Goal: Information Seeking & Learning: Check status

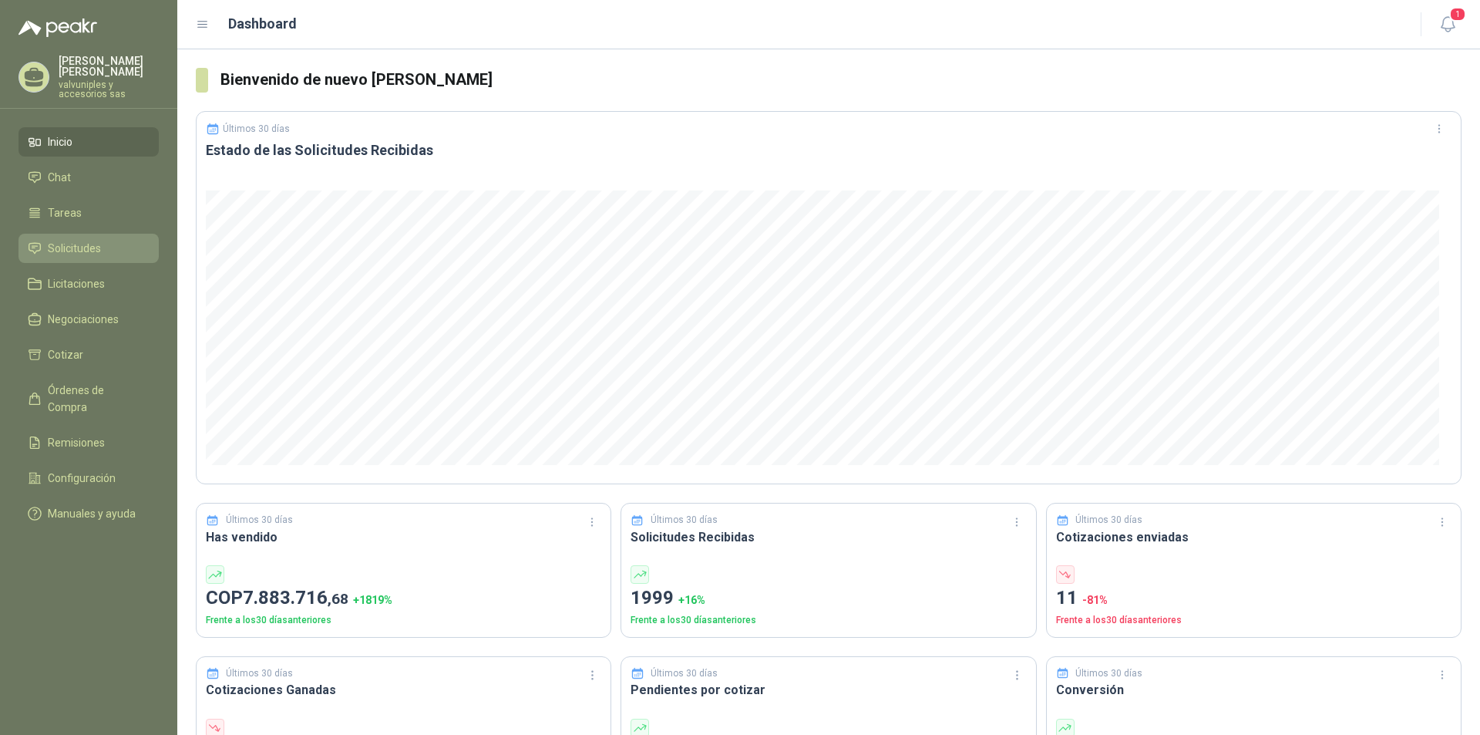
click at [77, 240] on span "Solicitudes" at bounding box center [74, 248] width 53 height 17
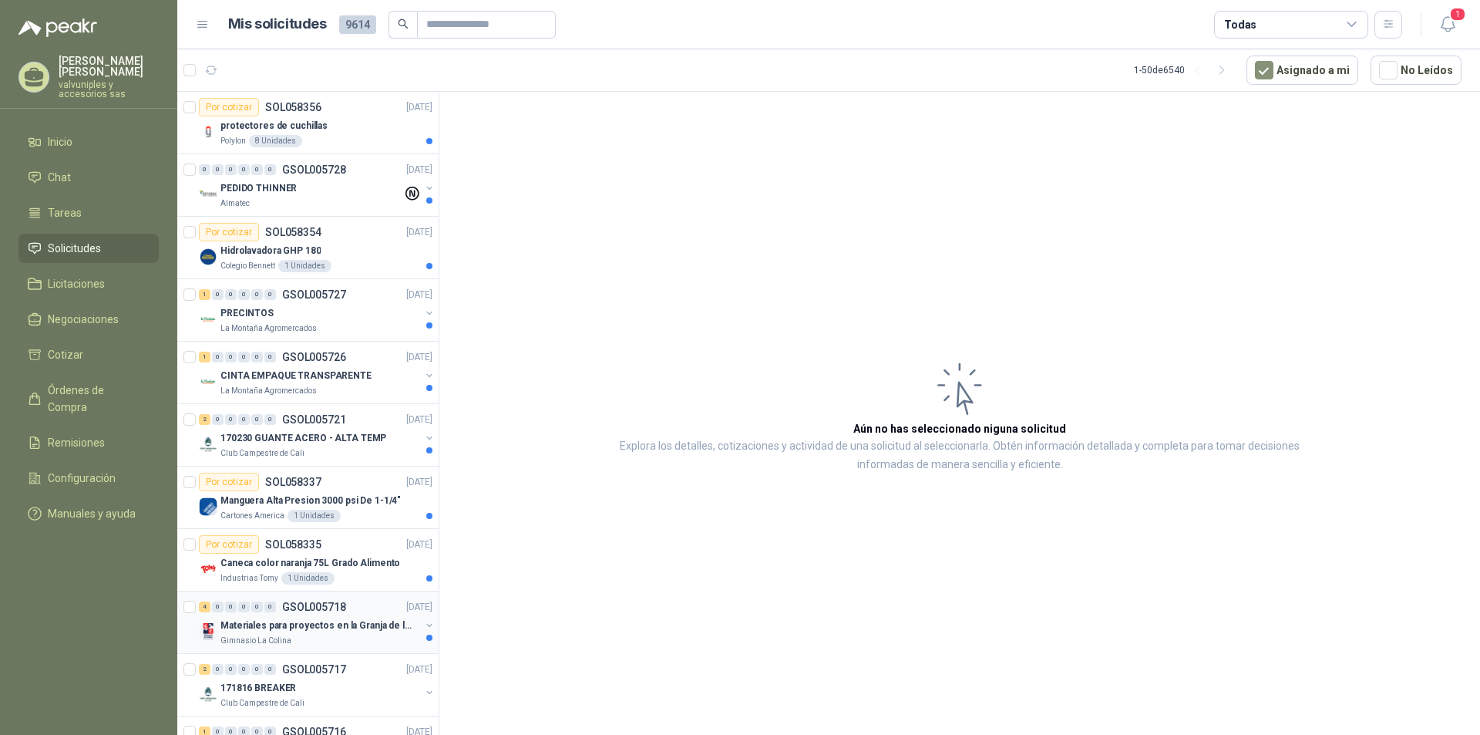
click at [312, 625] on p "Materiales para proyectos en la Granja de la UI" at bounding box center [316, 625] width 192 height 15
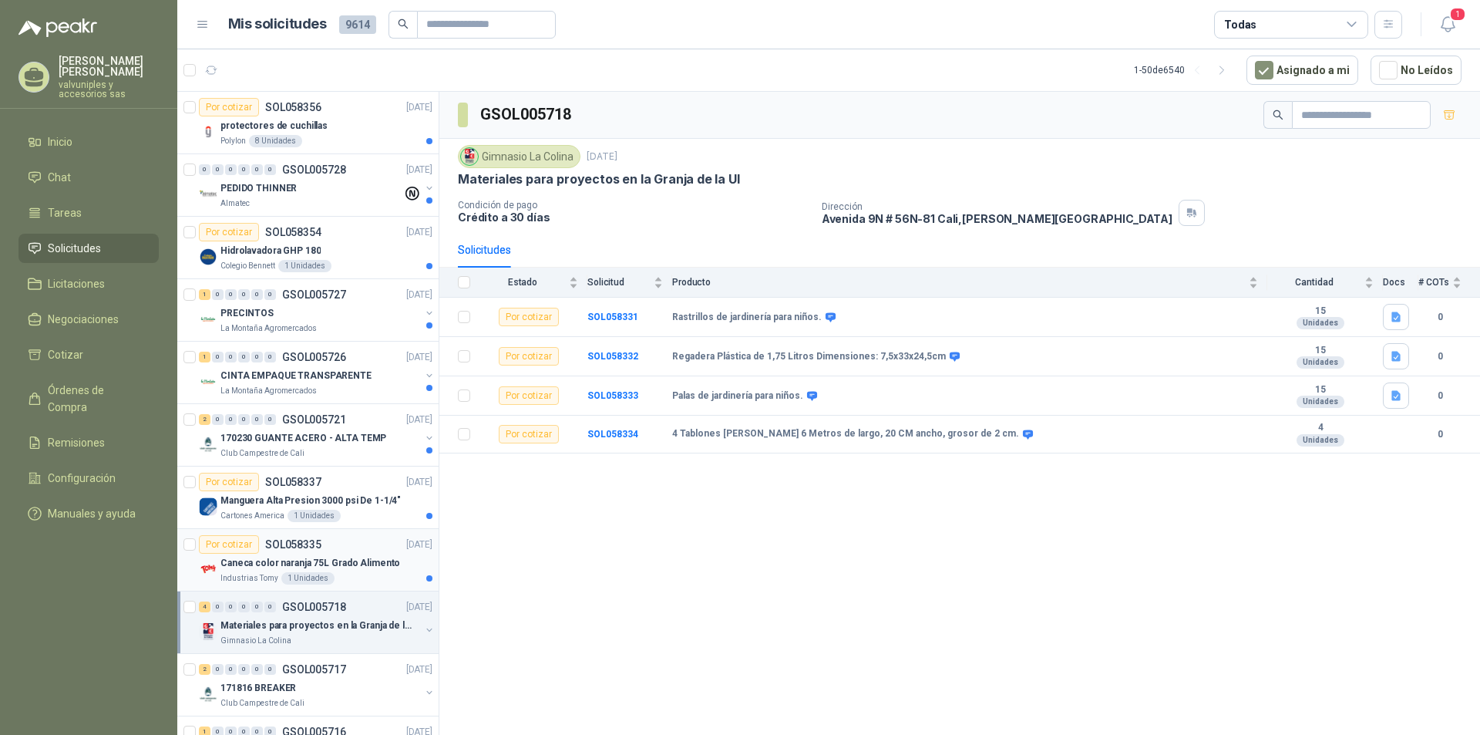
click at [274, 559] on p "Caneca color naranja 75L Grado Alimento" at bounding box center [310, 563] width 180 height 15
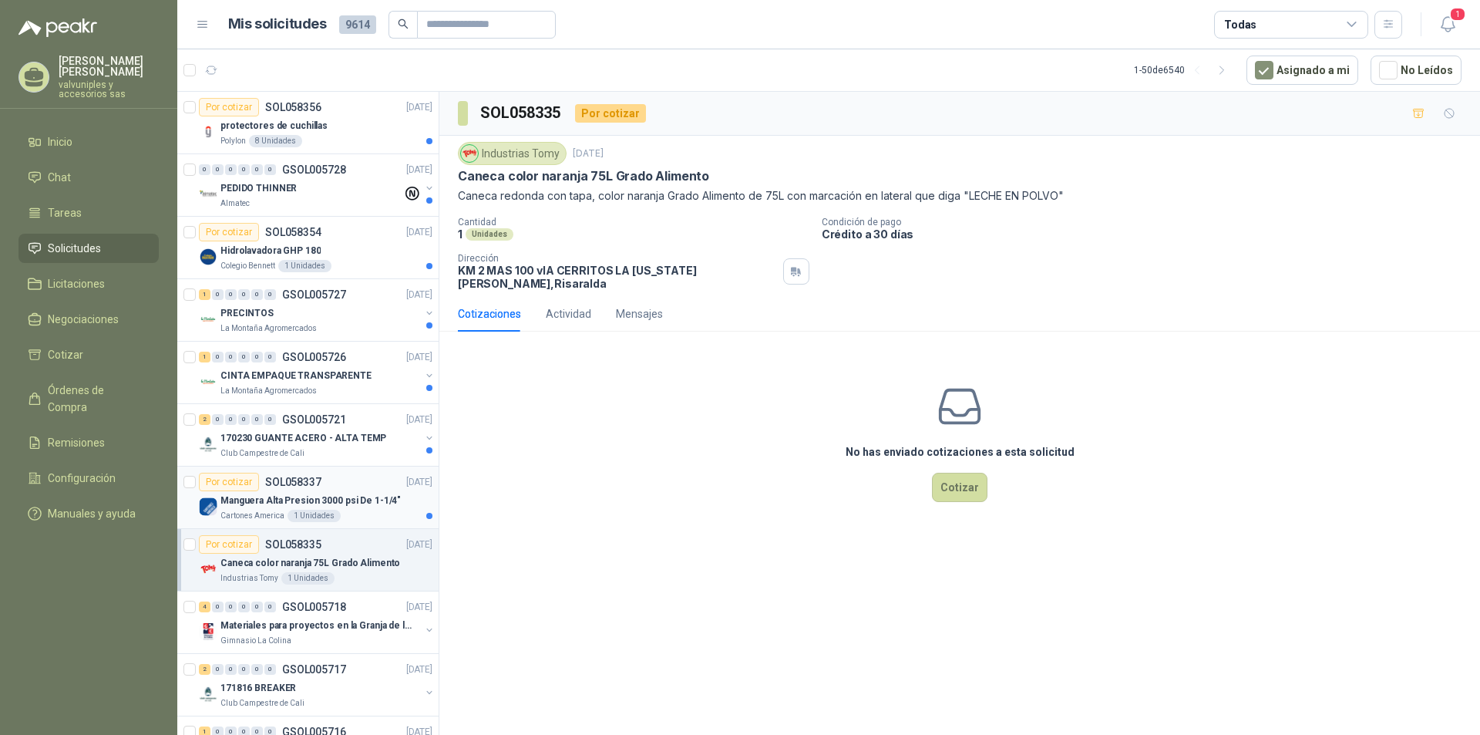
click at [264, 496] on p "Manguera Alta Presion 3000 psi De 1-1/4"" at bounding box center [310, 500] width 180 height 15
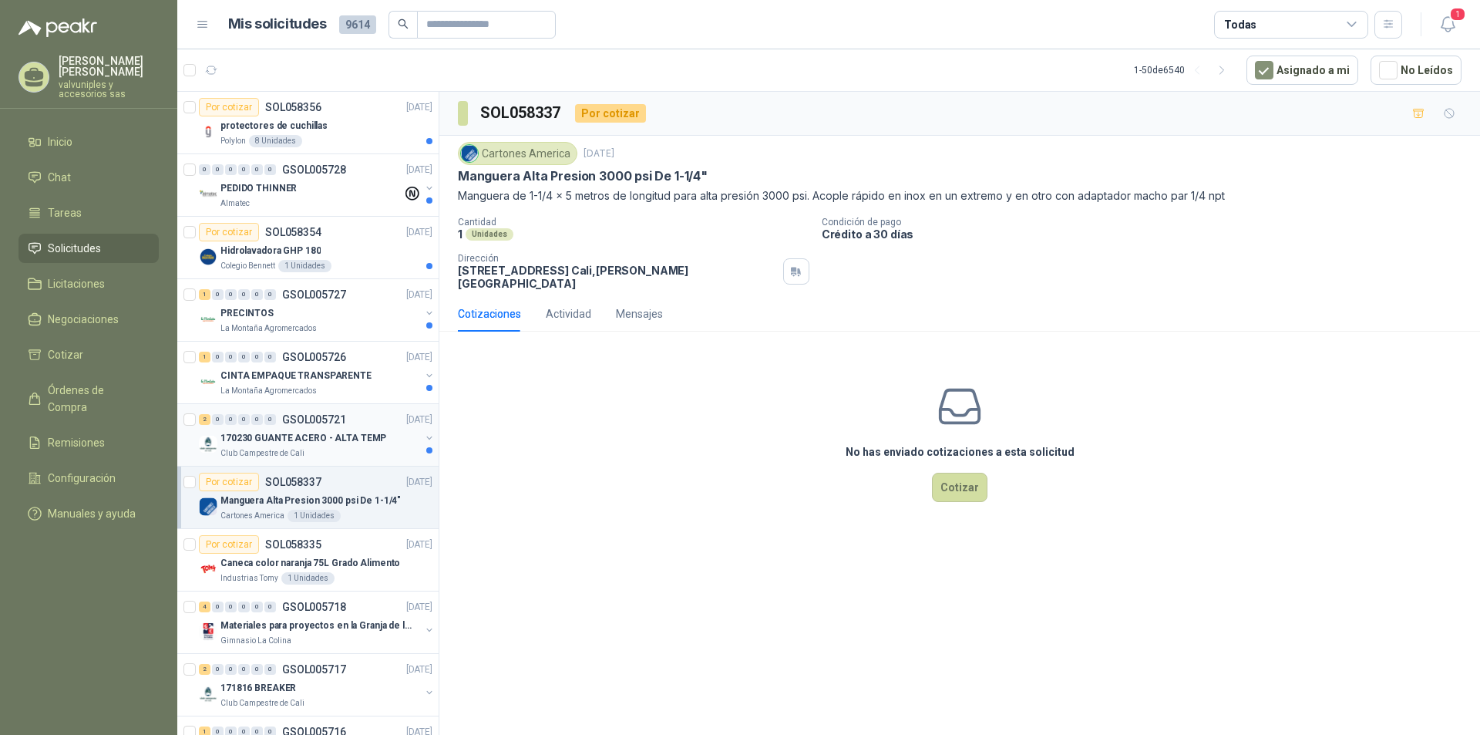
click at [304, 432] on p "170230 GUANTE ACERO - ALTA TEMP" at bounding box center [303, 438] width 166 height 15
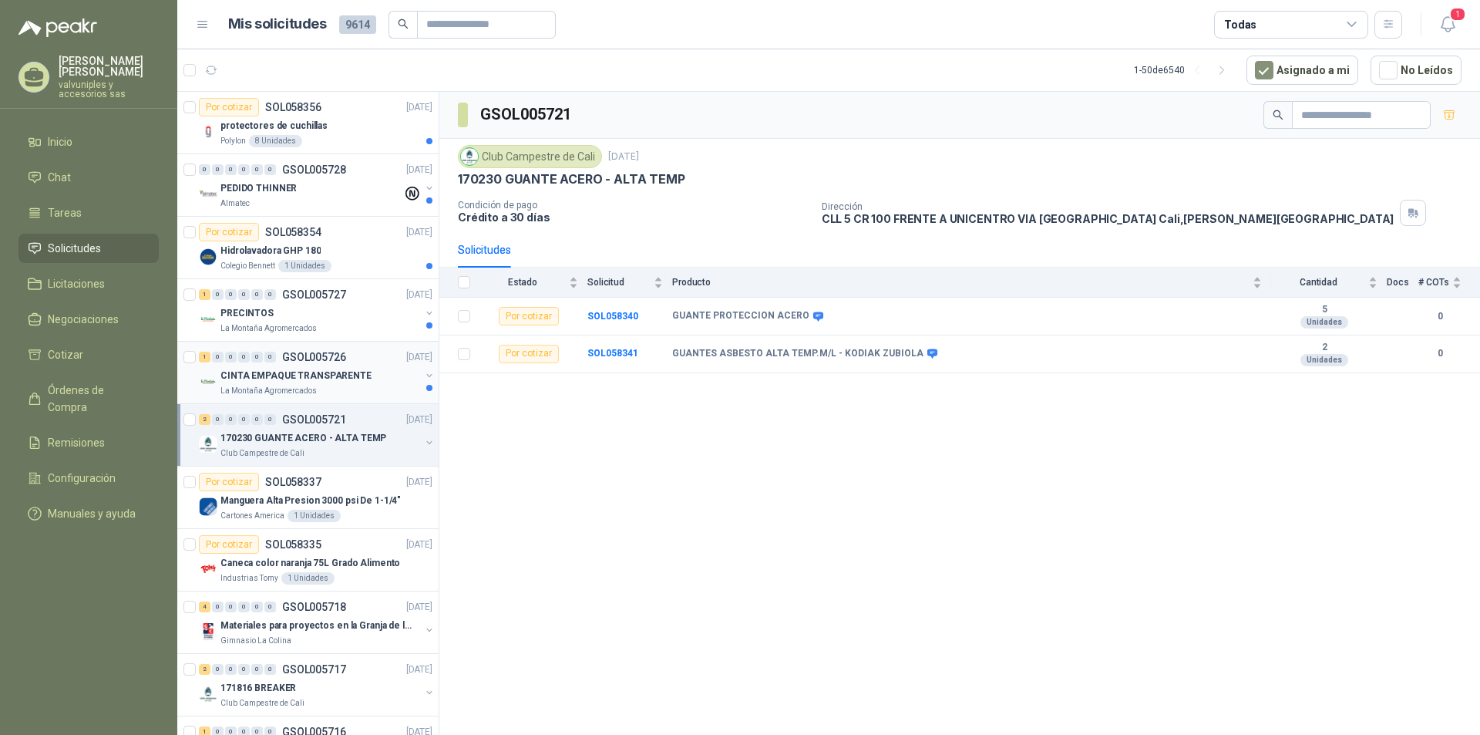
click at [287, 375] on p "CINTA EMPAQUE TRANSPARENTE" at bounding box center [295, 375] width 151 height 15
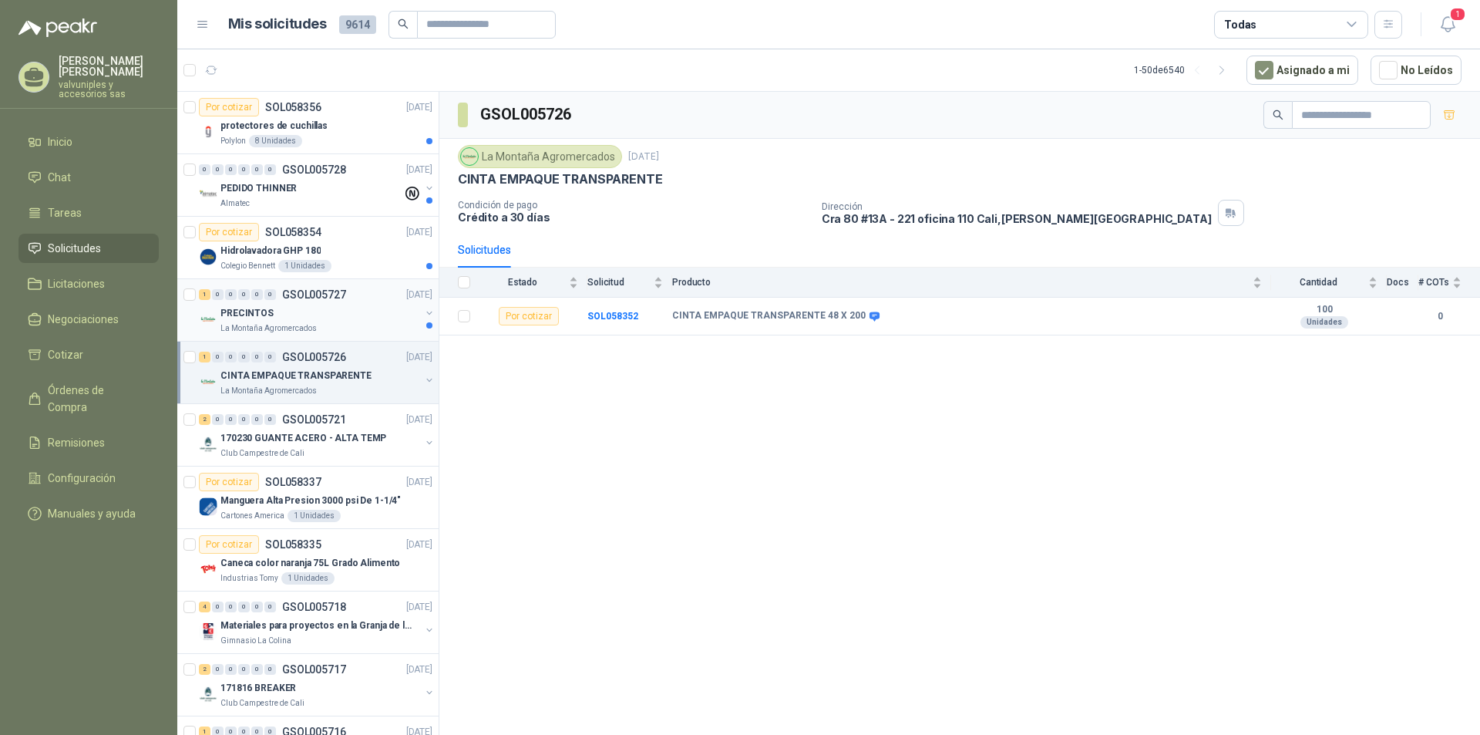
click at [258, 311] on p "PRECINTOS" at bounding box center [246, 313] width 53 height 15
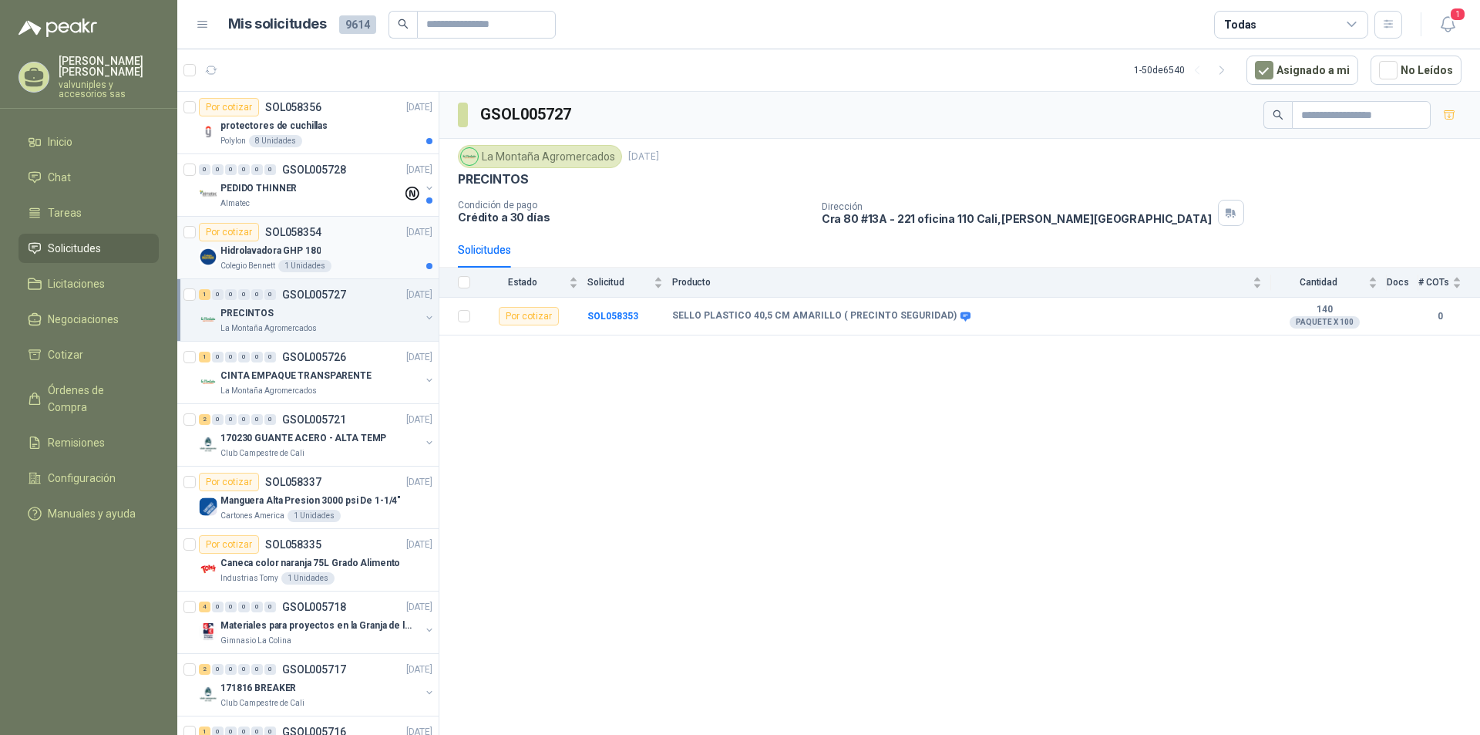
click at [241, 252] on p "Hidrolavadora GHP 180" at bounding box center [270, 251] width 100 height 15
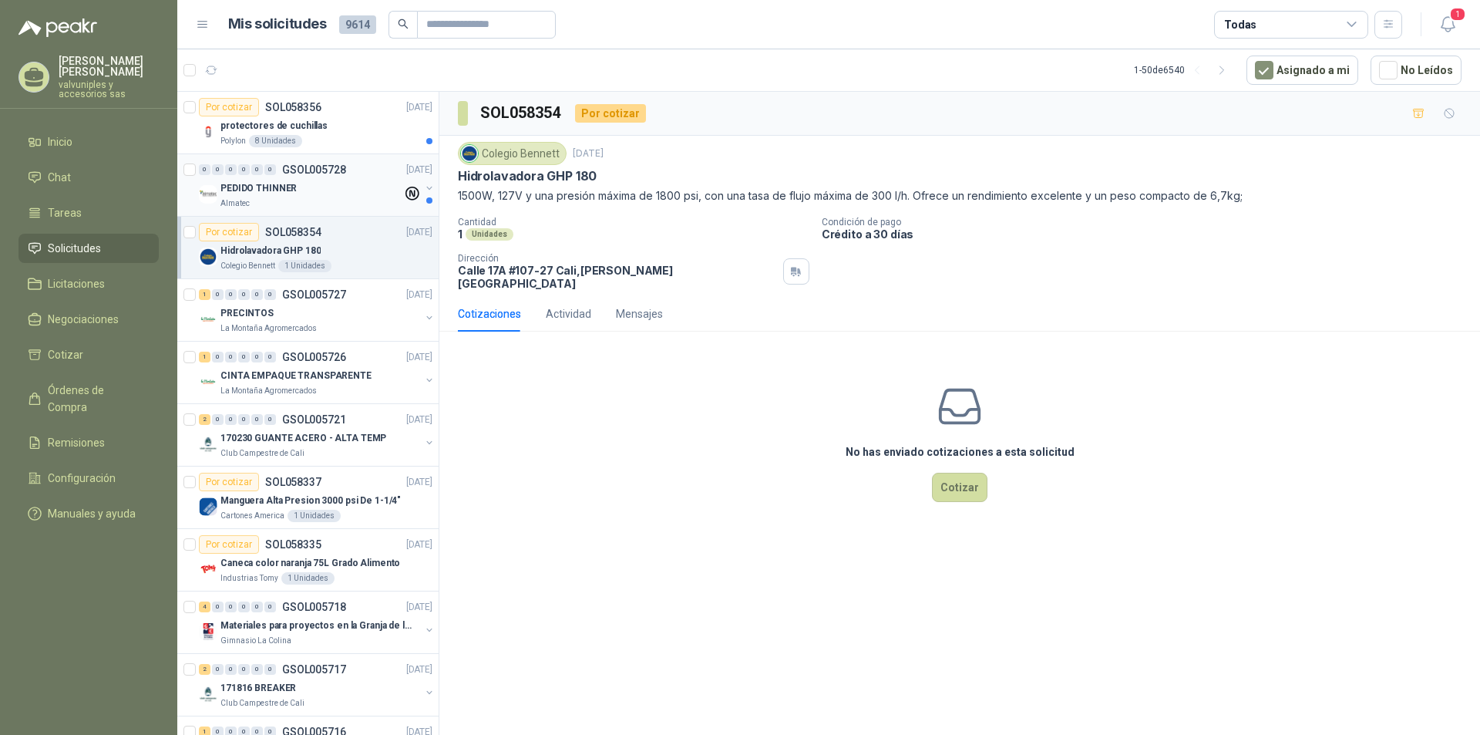
click at [251, 187] on p "PEDIDO THINNER" at bounding box center [258, 188] width 76 height 15
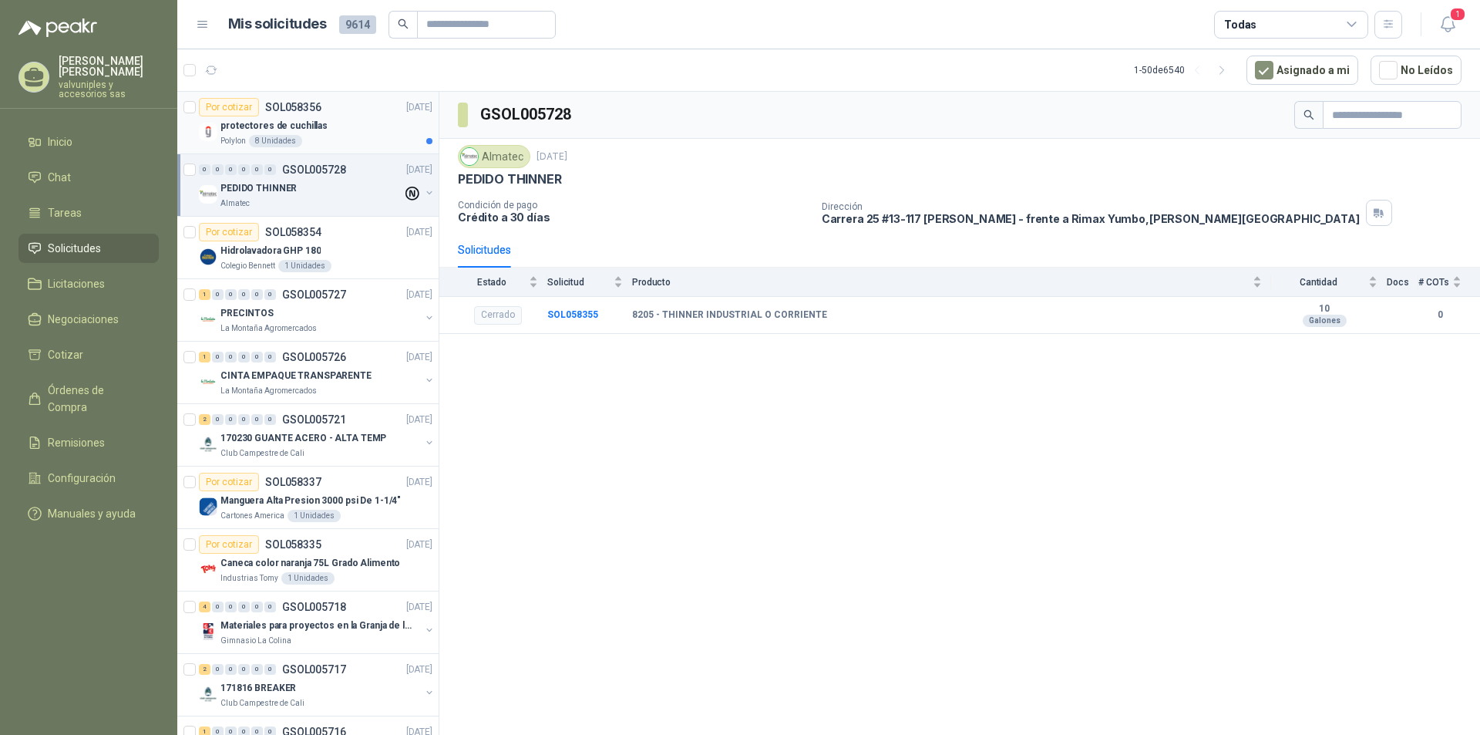
click at [249, 123] on p "protectores de cuchillas" at bounding box center [273, 126] width 107 height 15
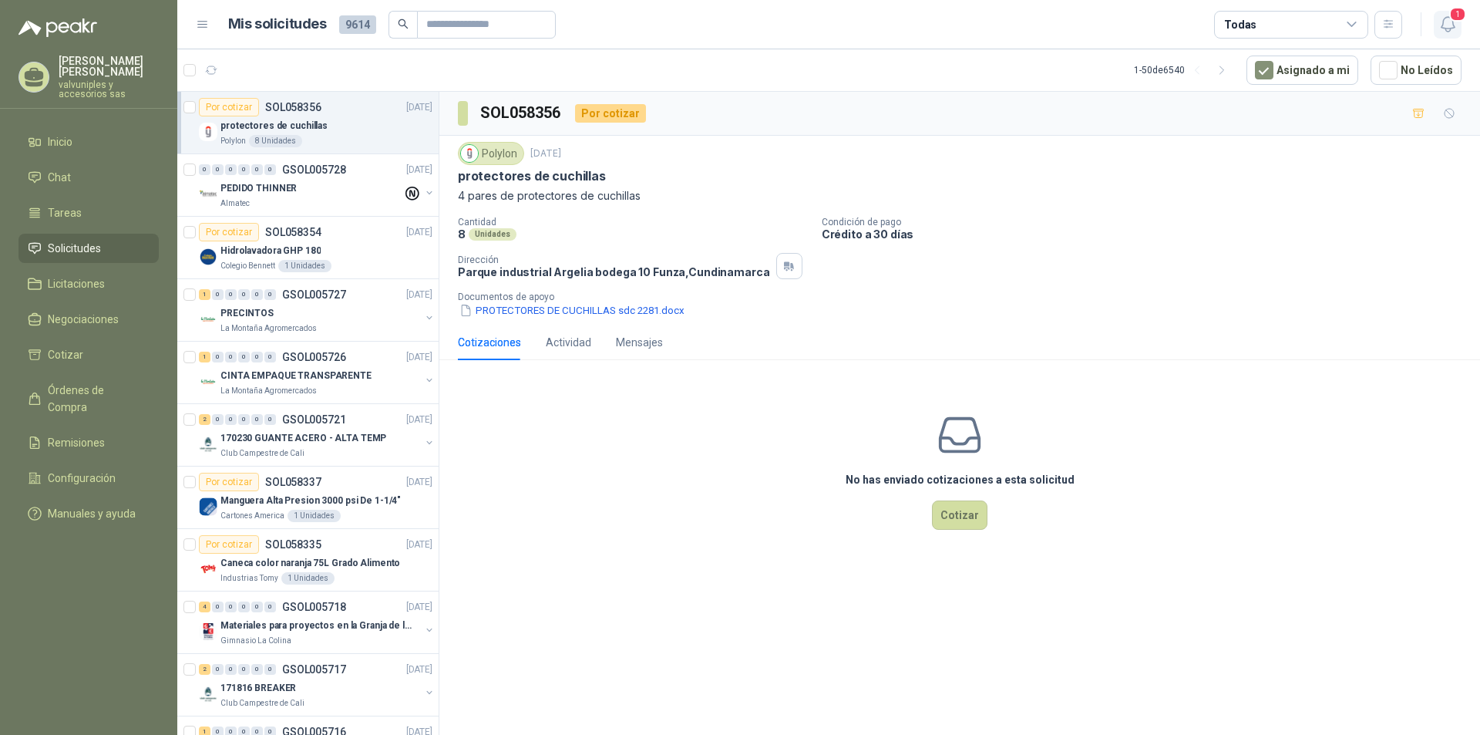
click at [1447, 22] on icon "button" at bounding box center [1447, 24] width 19 height 19
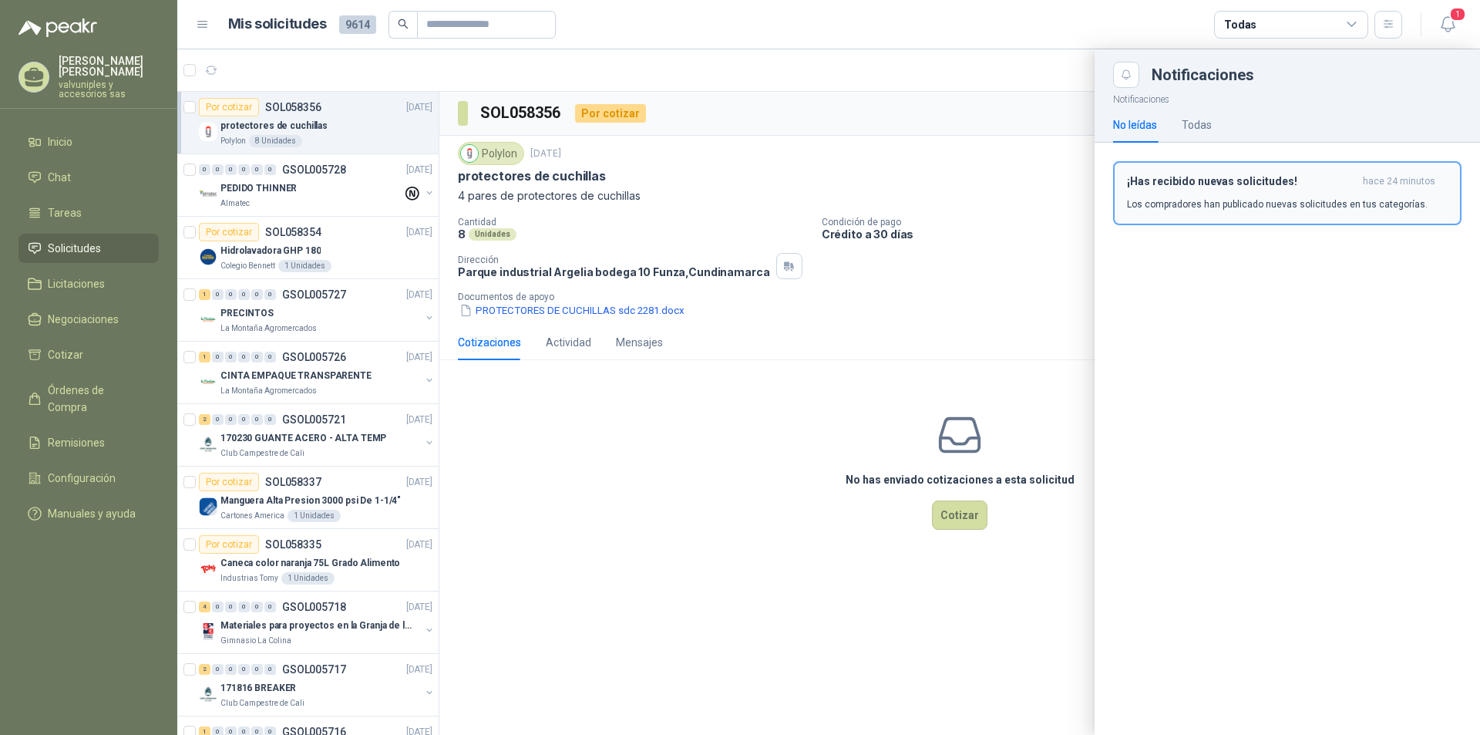
click at [1154, 184] on h3 "¡Has recibido nuevas solicitudes!" at bounding box center [1242, 181] width 230 height 13
